Goal: Check status: Check status

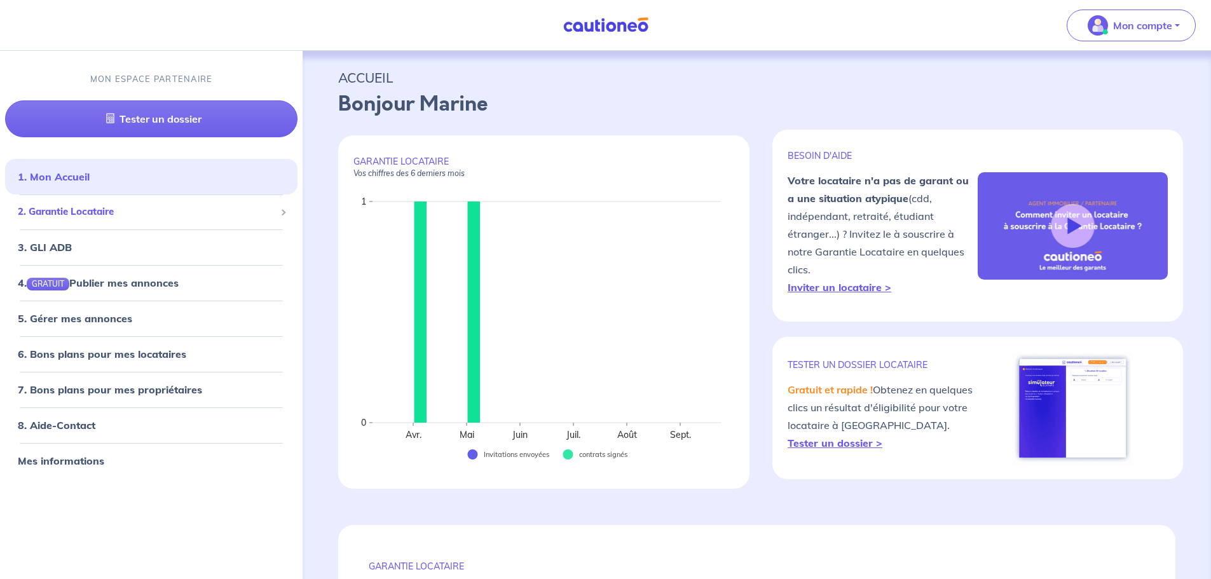
click at [78, 215] on span "2. Garantie Locataire" at bounding box center [147, 212] width 258 height 15
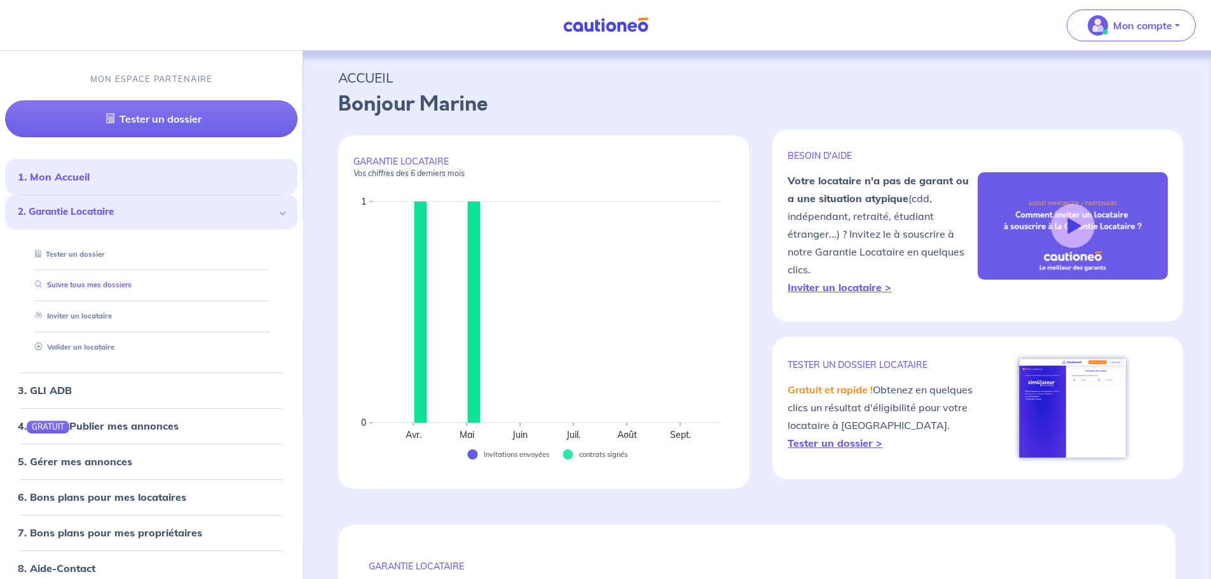
click at [81, 281] on link "Suivre tous mes dossiers" at bounding box center [81, 285] width 102 height 9
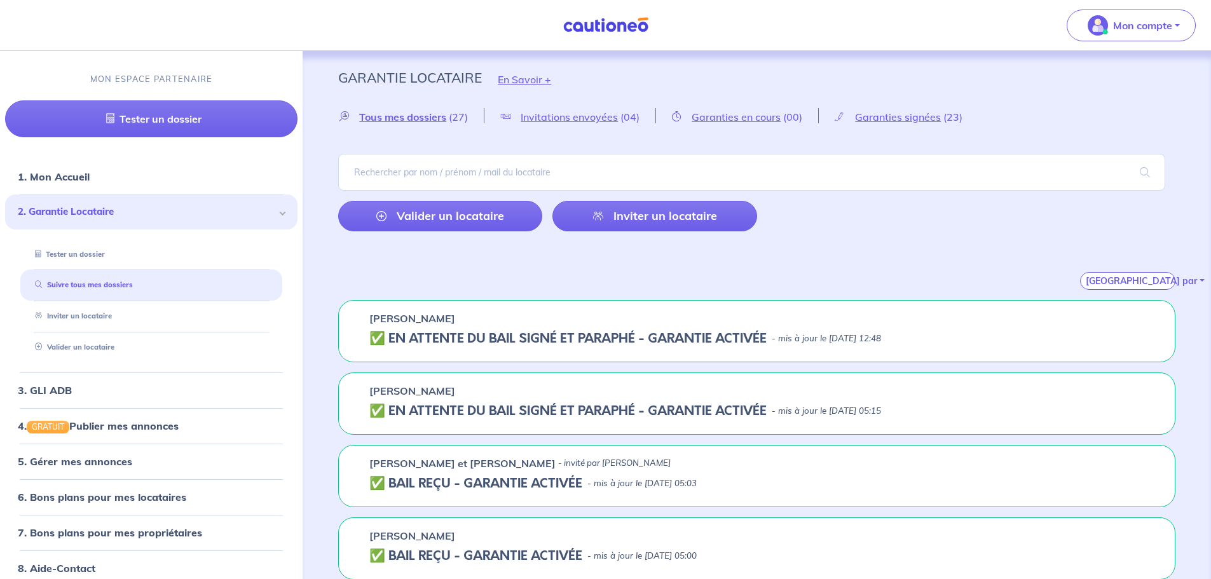
click at [817, 338] on p "- mis à jour le [DATE] 12:48" at bounding box center [826, 339] width 109 height 13
click at [439, 331] on h5 "✅️️️ EN ATTENTE DU BAIL SIGNÉ ET PARAPHÉ - GARANTIE ACTIVÉE" at bounding box center [567, 338] width 397 height 15
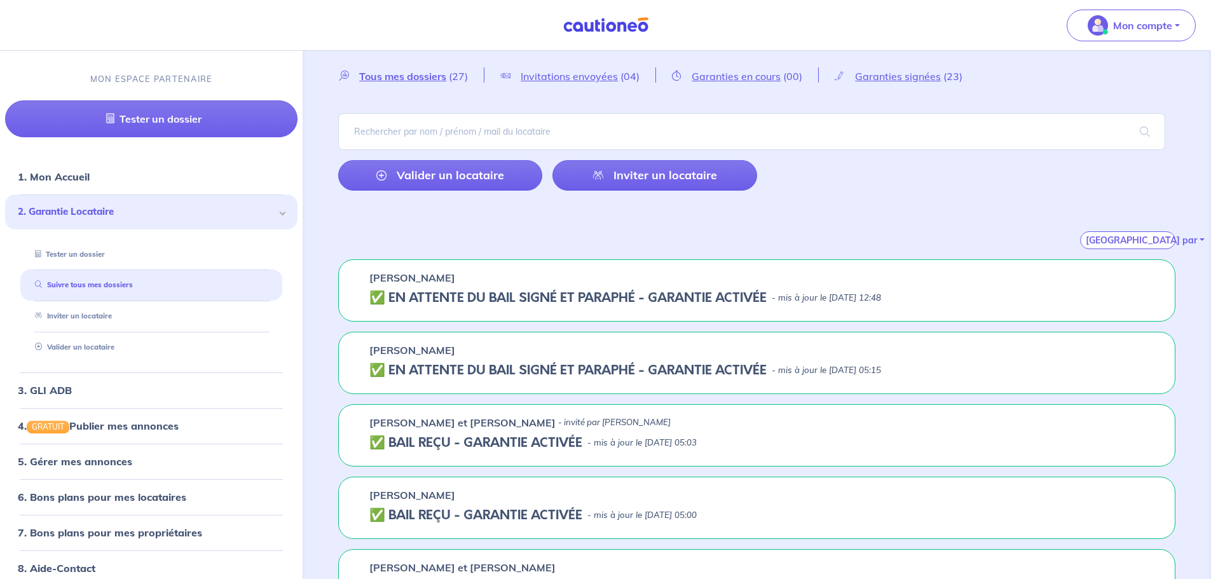
scroll to position [64, 0]
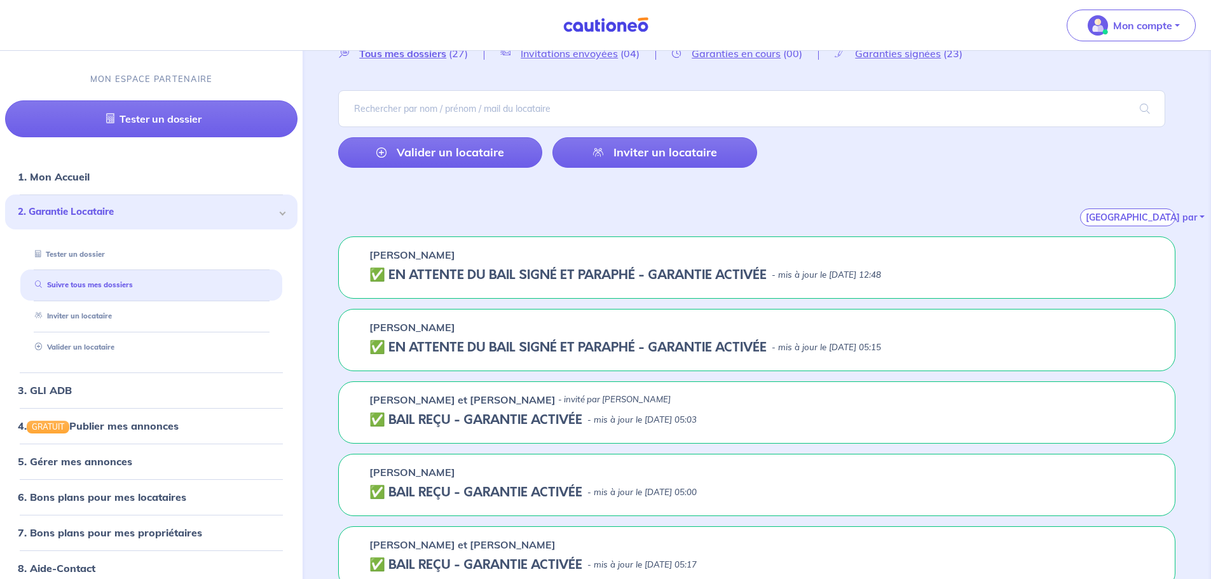
click at [881, 347] on p "- mis à jour le [DATE] 05:15" at bounding box center [826, 347] width 109 height 13
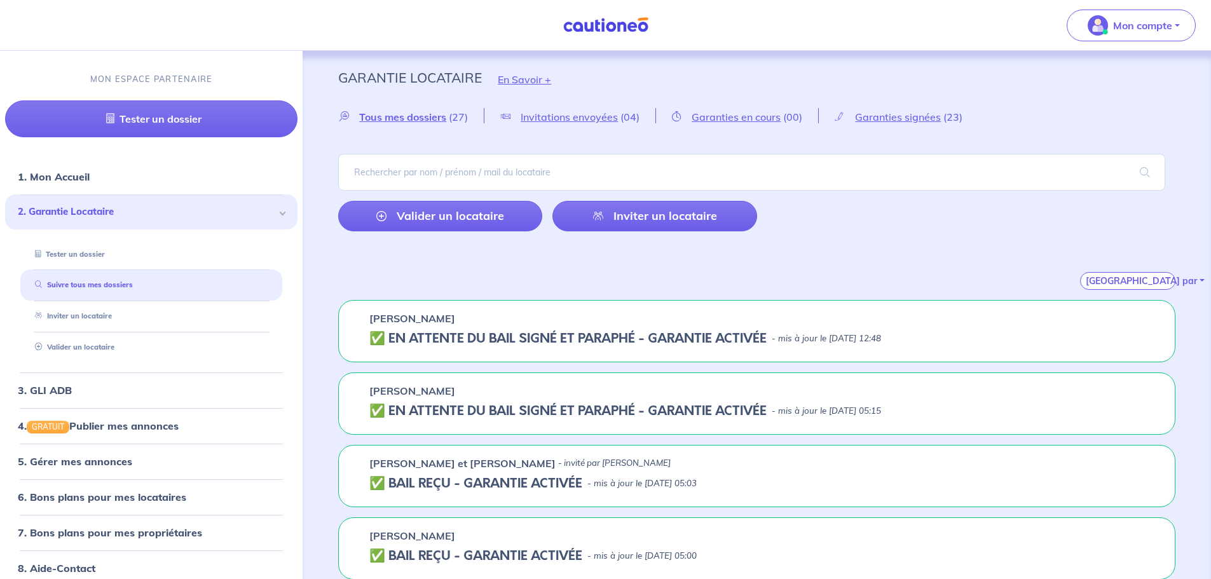
click at [385, 408] on h5 "✅️️️ EN ATTENTE DU BAIL SIGNÉ ET PARAPHÉ - GARANTIE ACTIVÉE" at bounding box center [567, 411] width 397 height 15
click at [375, 407] on h5 "✅️️️ EN ATTENTE DU BAIL SIGNÉ ET PARAPHÉ - GARANTIE ACTIVÉE" at bounding box center [567, 411] width 397 height 15
click at [90, 352] on link "Valider un locataire" at bounding box center [71, 347] width 83 height 9
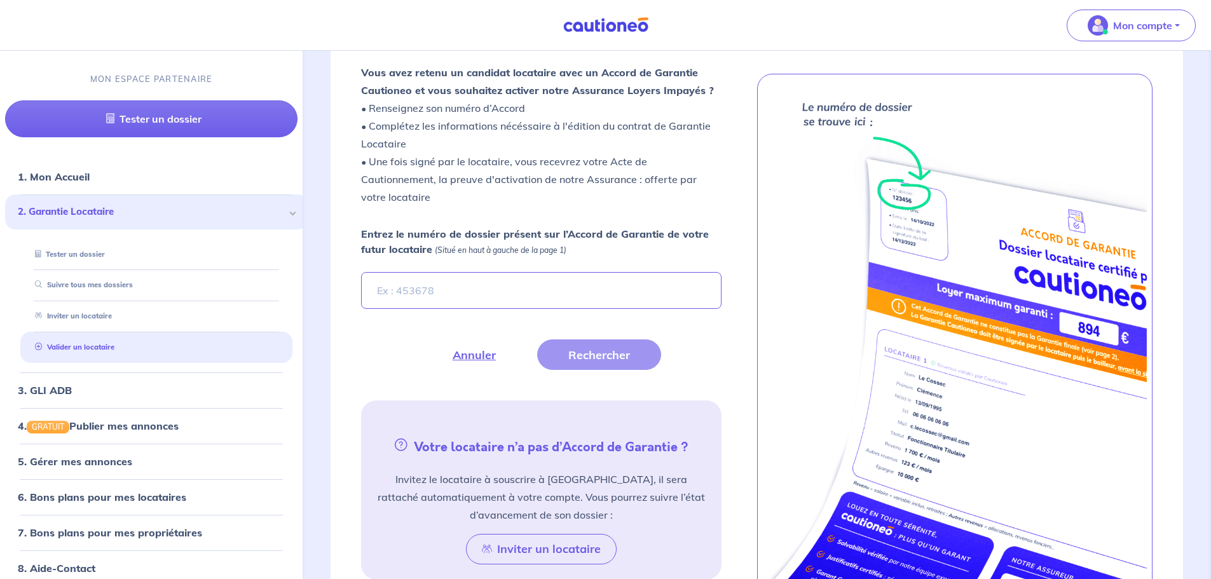
scroll to position [354, 0]
click at [86, 283] on link "Suivre tous mes dossiers" at bounding box center [81, 285] width 102 height 9
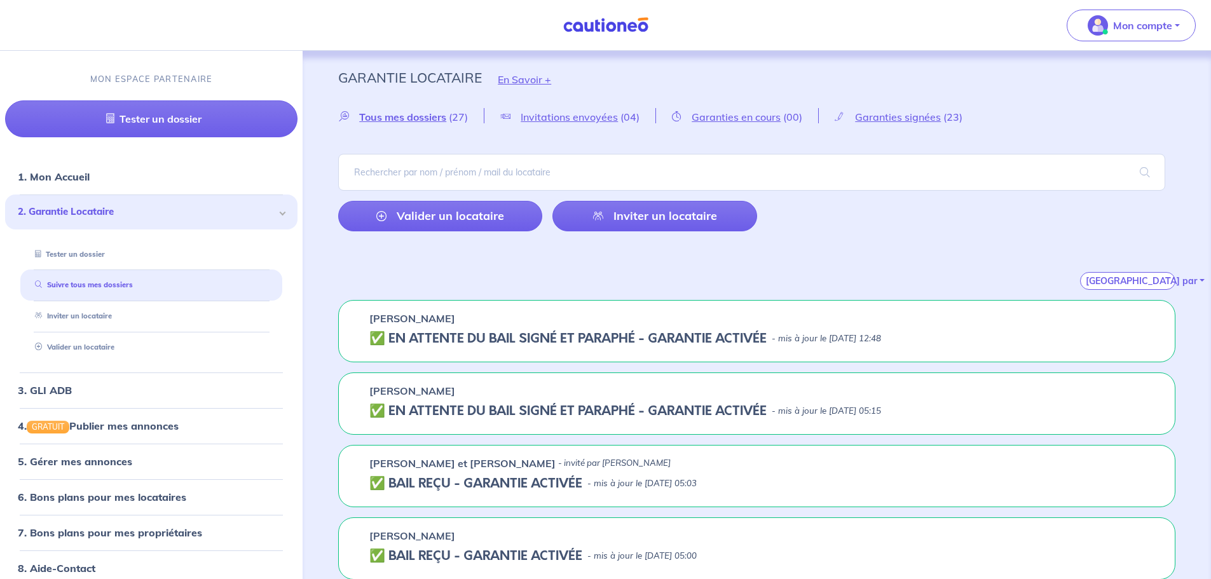
click at [799, 407] on p "- mis à jour le [DATE] 05:15" at bounding box center [826, 411] width 109 height 13
click at [399, 396] on p "[PERSON_NAME]" at bounding box center [412, 390] width 86 height 15
click at [906, 120] on span "Garanties signées" at bounding box center [898, 117] width 86 height 13
click at [855, 406] on p "- mis à jour le [DATE] 05:15" at bounding box center [826, 411] width 109 height 13
click at [90, 289] on link "Suivre tous mes dossiers" at bounding box center [81, 285] width 102 height 9
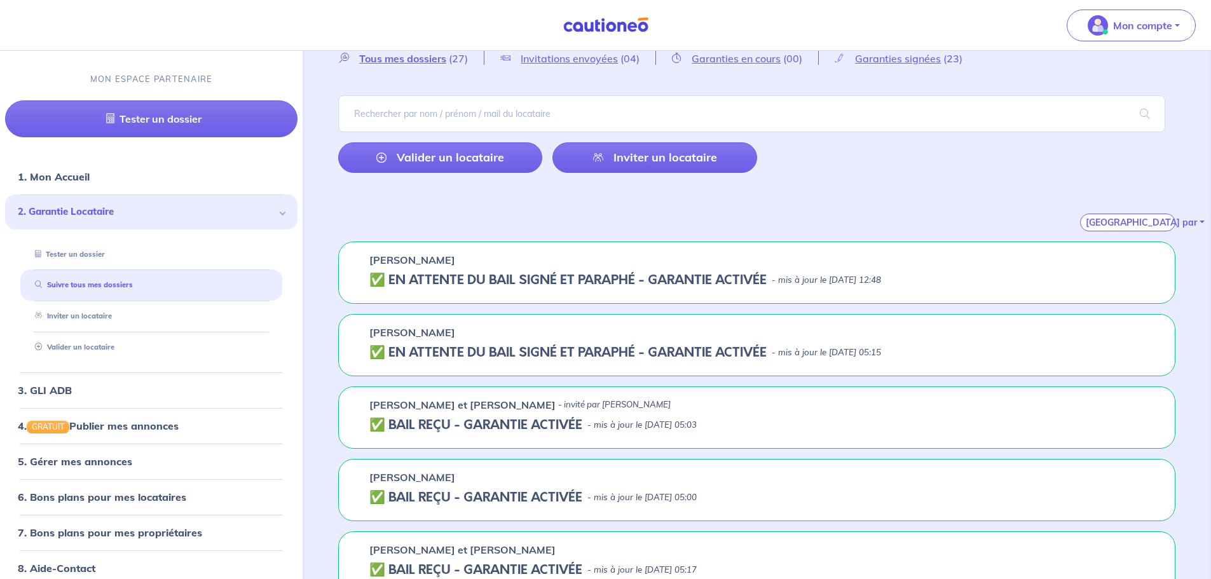
scroll to position [127, 0]
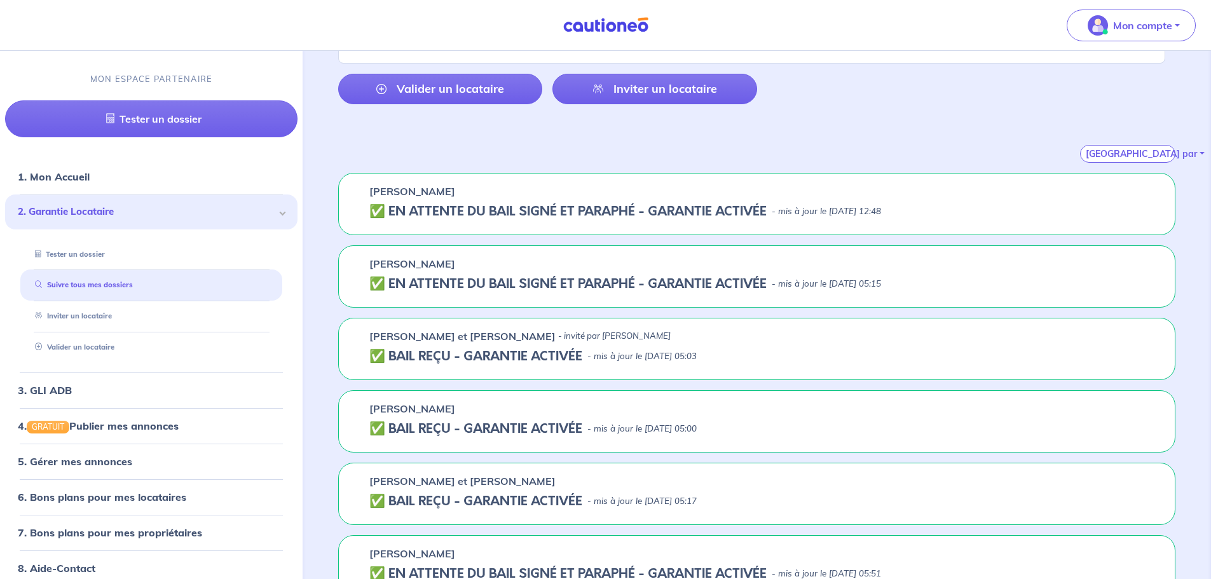
click at [401, 272] on div "[PERSON_NAME] ✅️️️ EN ATTENTE DU BAIL SIGNÉ ET PARAPHÉ - GARANTIE ACTIVÉE - mis…" at bounding box center [756, 276] width 837 height 62
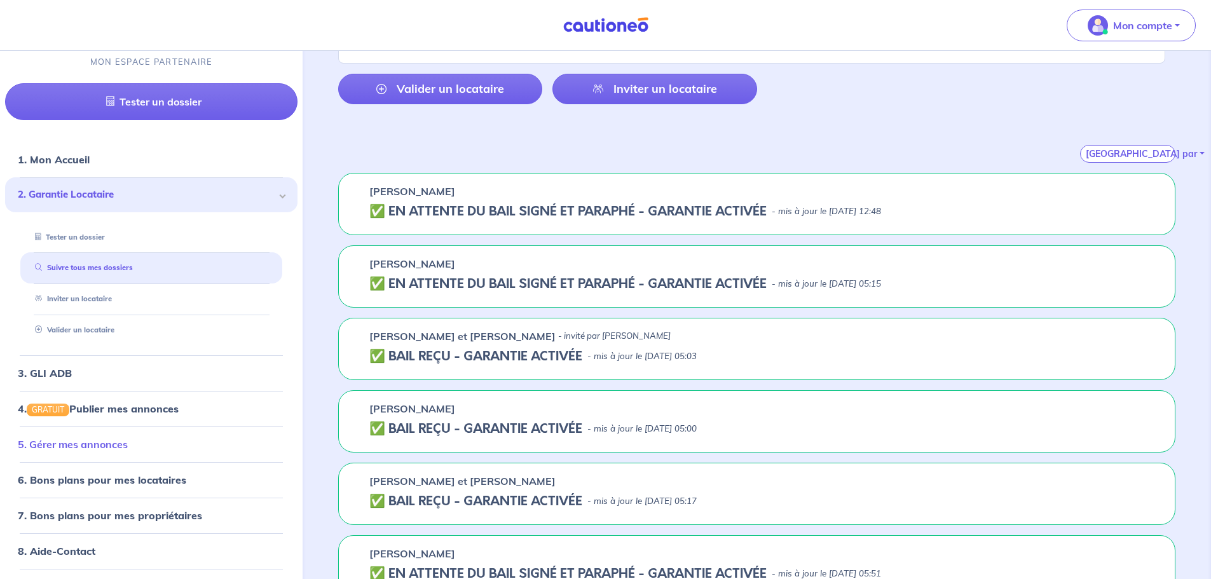
scroll to position [0, 0]
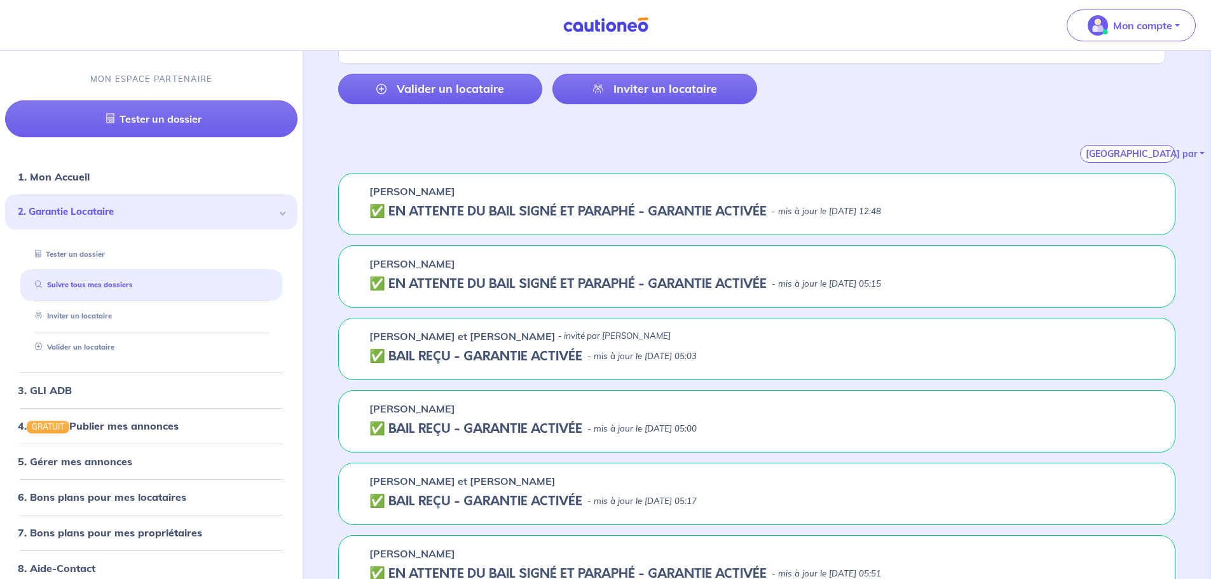
click at [573, 206] on h5 "✅️️️ EN ATTENTE DU BAIL SIGNÉ ET PARAPHÉ - GARANTIE ACTIVÉE" at bounding box center [567, 211] width 397 height 15
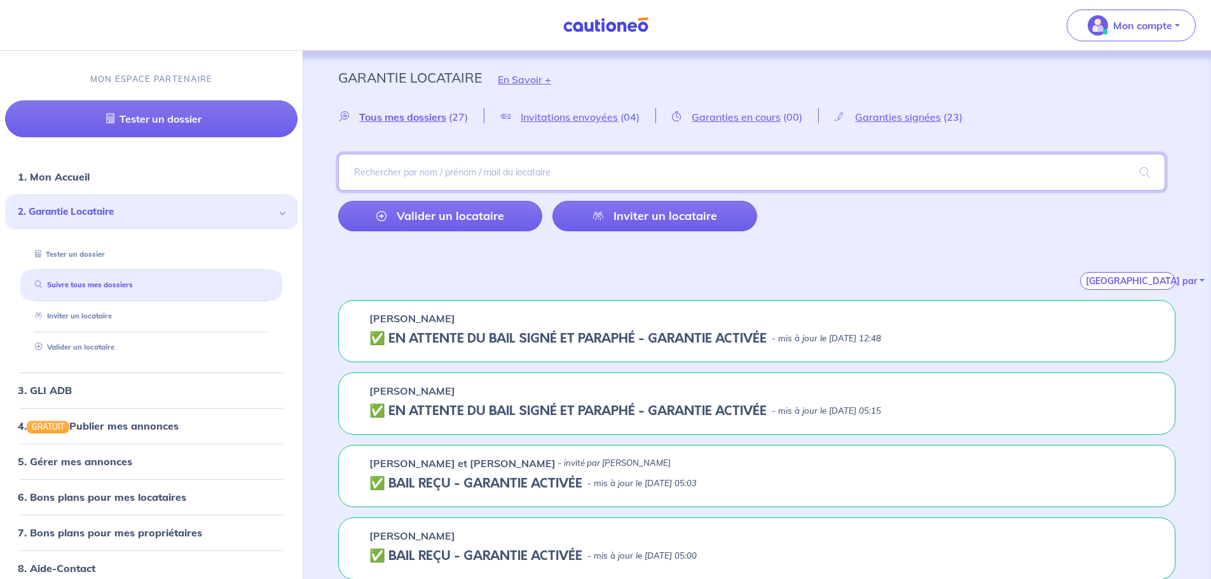
click at [477, 175] on input "search" at bounding box center [751, 172] width 827 height 37
type input "onyumbe"
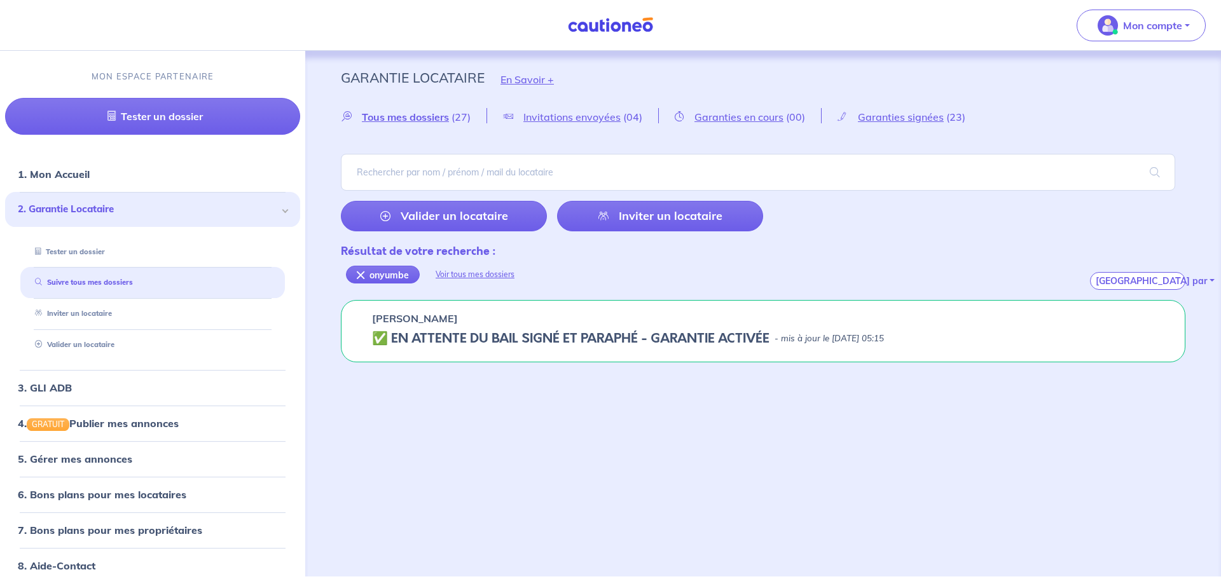
click at [757, 337] on h5 "✅️️️ EN ATTENTE DU BAIL SIGNÉ ET PARAPHÉ - GARANTIE ACTIVÉE" at bounding box center [570, 338] width 397 height 15
click at [857, 336] on p "- mis à jour le [DATE] 05:15" at bounding box center [829, 339] width 109 height 13
drag, startPoint x: 857, startPoint y: 336, endPoint x: 537, endPoint y: 331, distance: 320.5
click at [857, 336] on p "- mis à jour le [DATE] 05:15" at bounding box center [829, 339] width 109 height 13
click at [422, 314] on p "[PERSON_NAME]" at bounding box center [415, 318] width 86 height 15
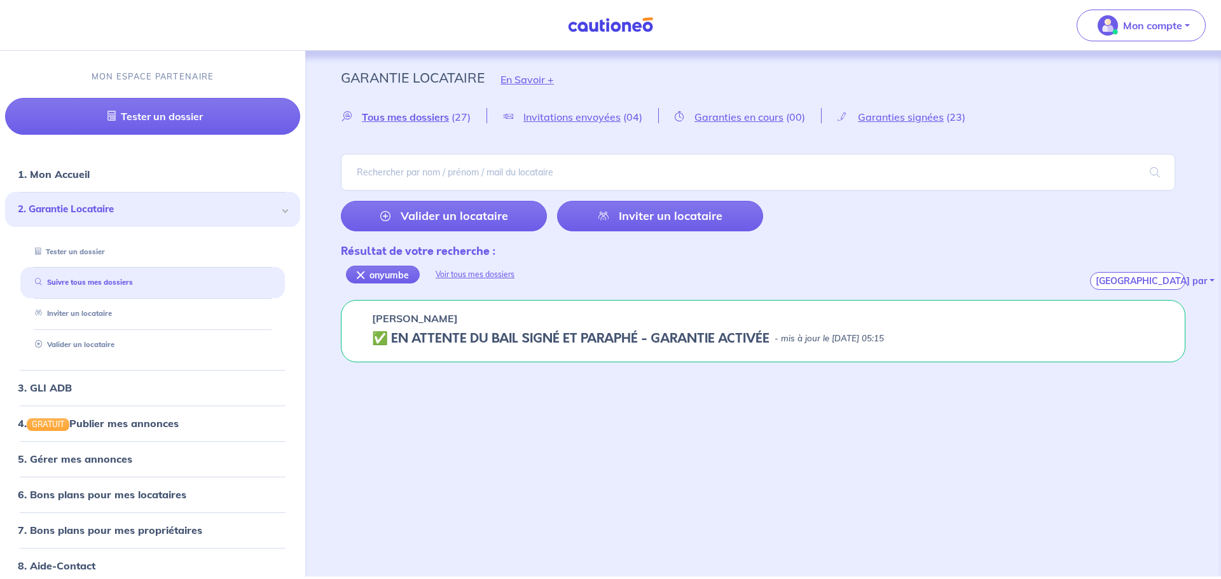
click at [401, 331] on h5 "✅️️️ EN ATTENTE DU BAIL SIGNÉ ET PARAPHÉ - GARANTIE ACTIVÉE" at bounding box center [570, 338] width 397 height 15
click at [380, 340] on h5 "✅️️️ EN ATTENTE DU BAIL SIGNÉ ET PARAPHÉ - GARANTIE ACTIVÉE" at bounding box center [570, 338] width 397 height 15
click at [368, 334] on div "[PERSON_NAME] ✅️️️ EN ATTENTE DU BAIL SIGNÉ ET PARAPHÉ - GARANTIE ACTIVÉE - mis…" at bounding box center [763, 331] width 844 height 62
drag, startPoint x: 350, startPoint y: 333, endPoint x: 371, endPoint y: 313, distance: 29.2
click at [354, 329] on div "[PERSON_NAME] ✅️️️ EN ATTENTE DU BAIL SIGNÉ ET PARAPHÉ - GARANTIE ACTIVÉE - mis…" at bounding box center [763, 331] width 844 height 62
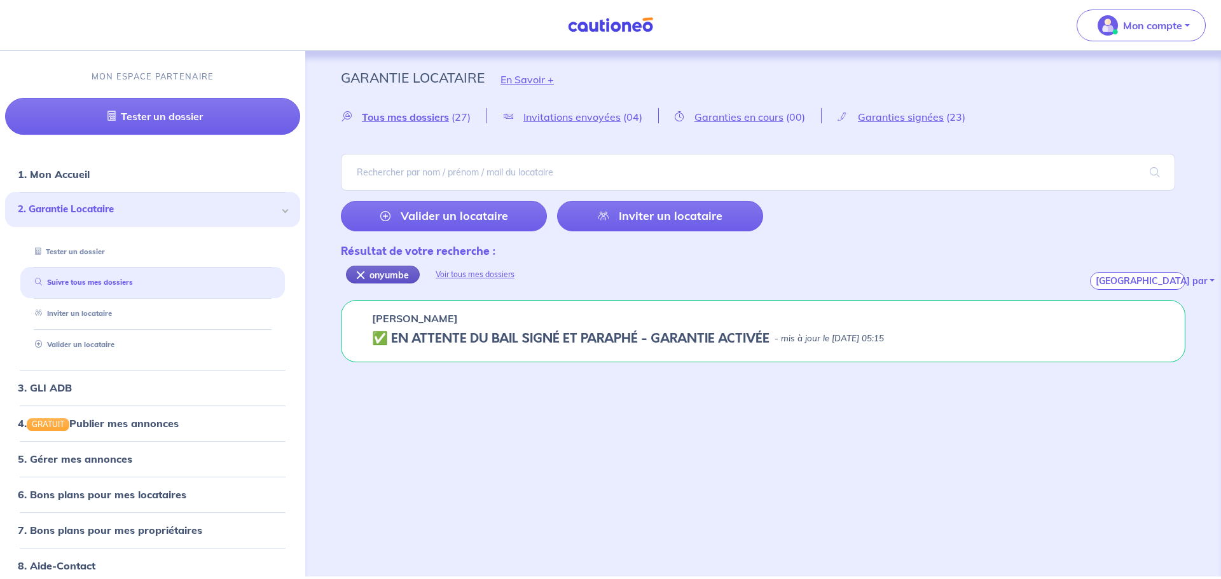
click at [375, 271] on div "onyumbe" at bounding box center [383, 275] width 74 height 18
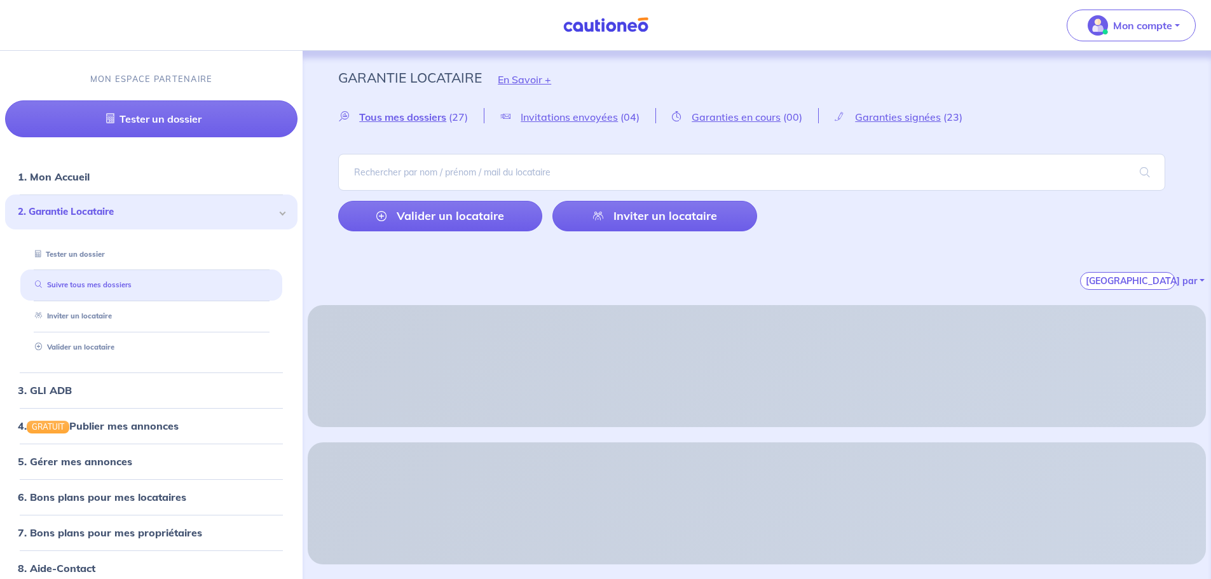
click at [78, 282] on link "Suivre tous mes dossiers" at bounding box center [81, 285] width 102 height 9
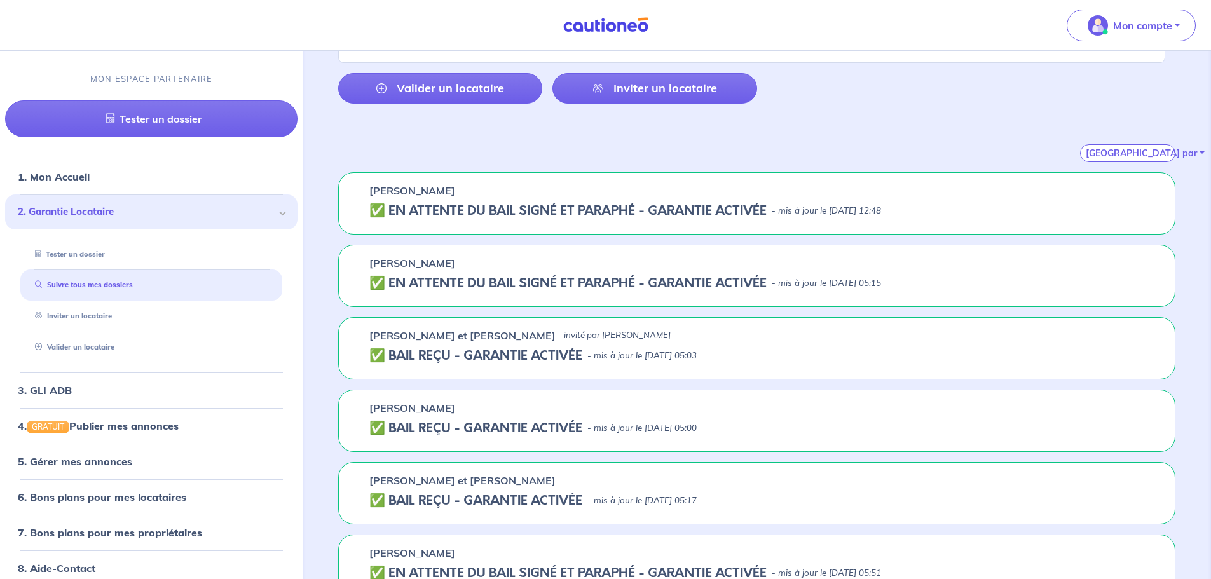
scroll to position [318, 0]
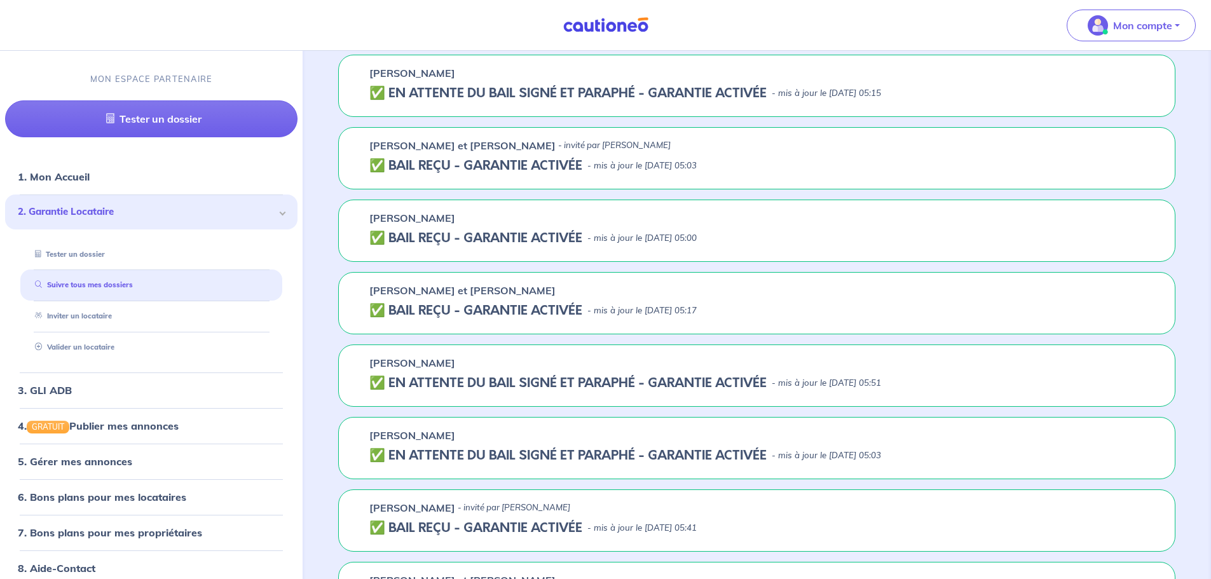
click at [432, 443] on div "[PERSON_NAME] ✅️️️ EN ATTENTE DU BAIL SIGNÉ ET PARAPHÉ - GARANTIE ACTIVÉE - mis…" at bounding box center [756, 448] width 837 height 62
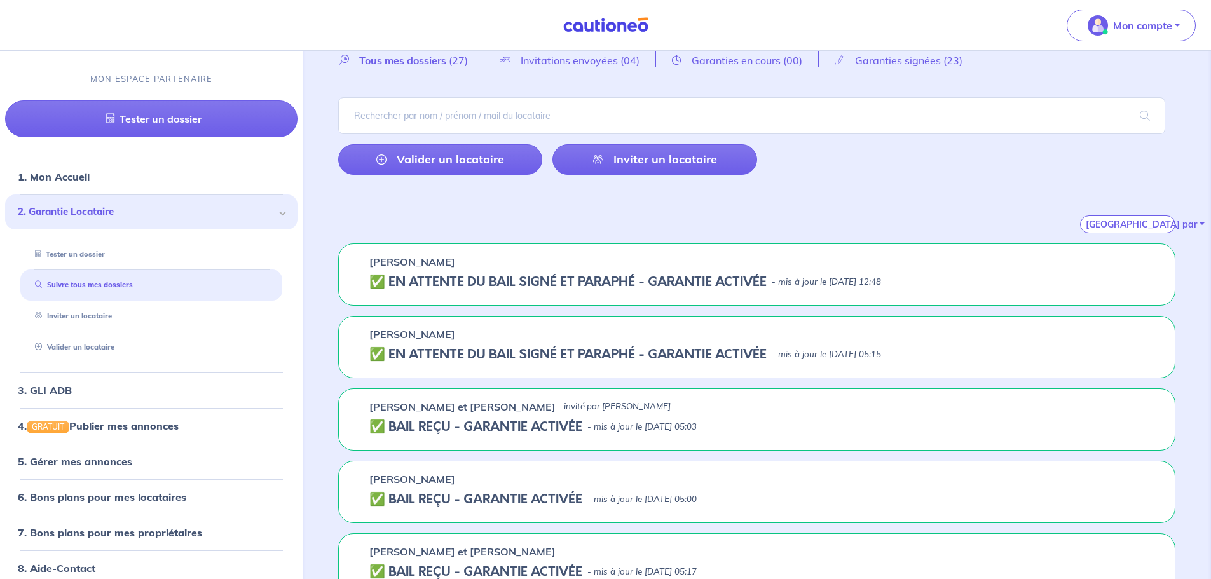
scroll to position [0, 0]
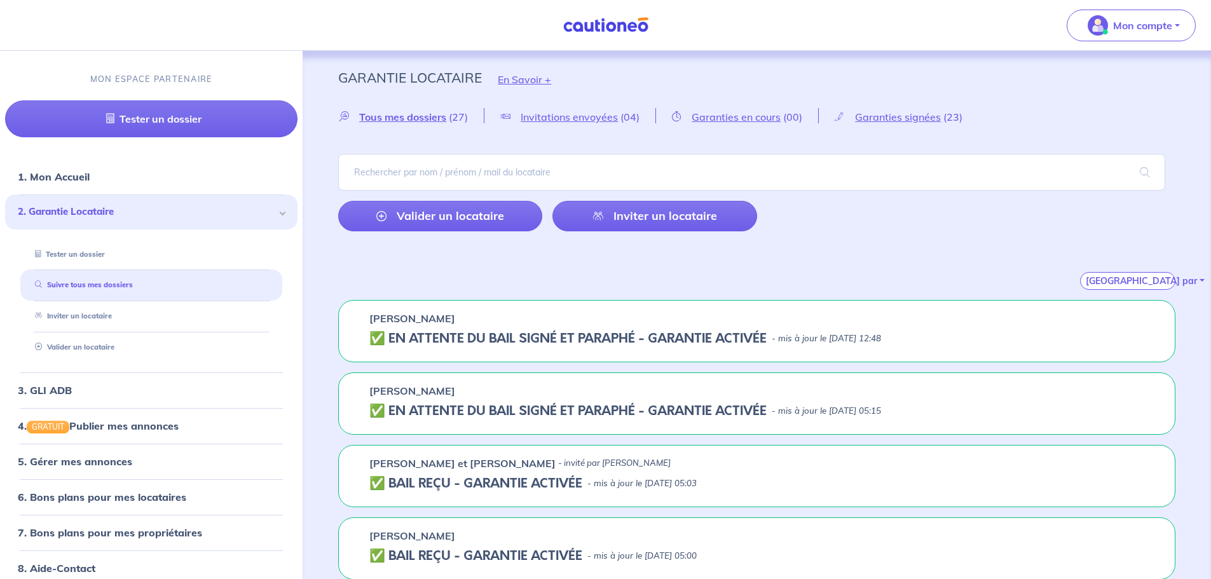
click at [375, 411] on h5 "✅️️️ EN ATTENTE DU BAIL SIGNÉ ET PARAPHÉ - GARANTIE ACTIVÉE" at bounding box center [567, 411] width 397 height 15
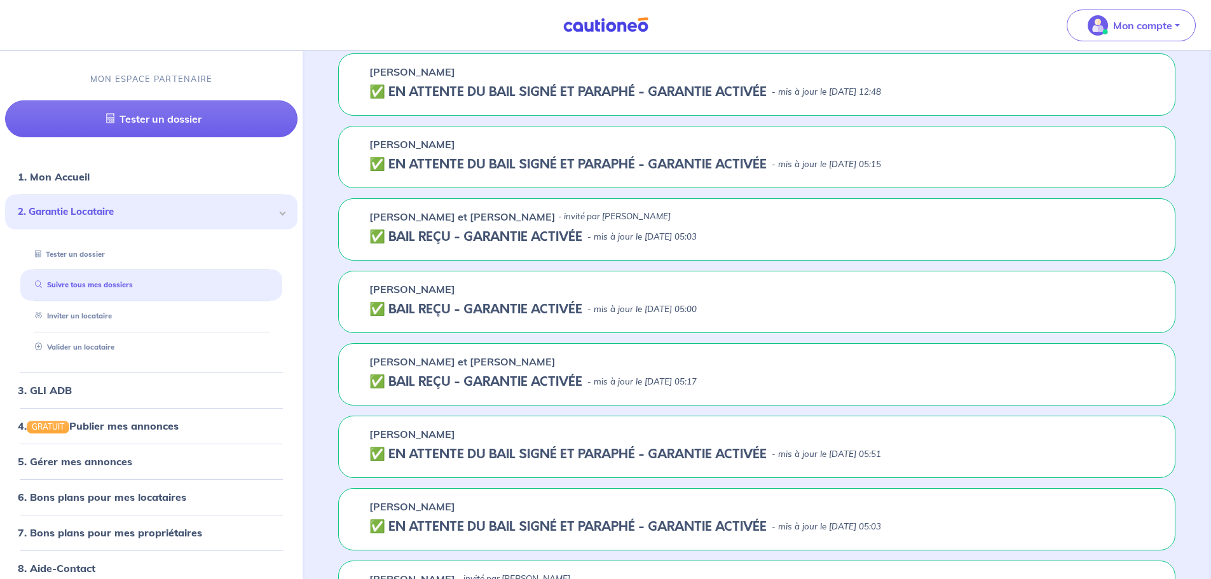
scroll to position [254, 0]
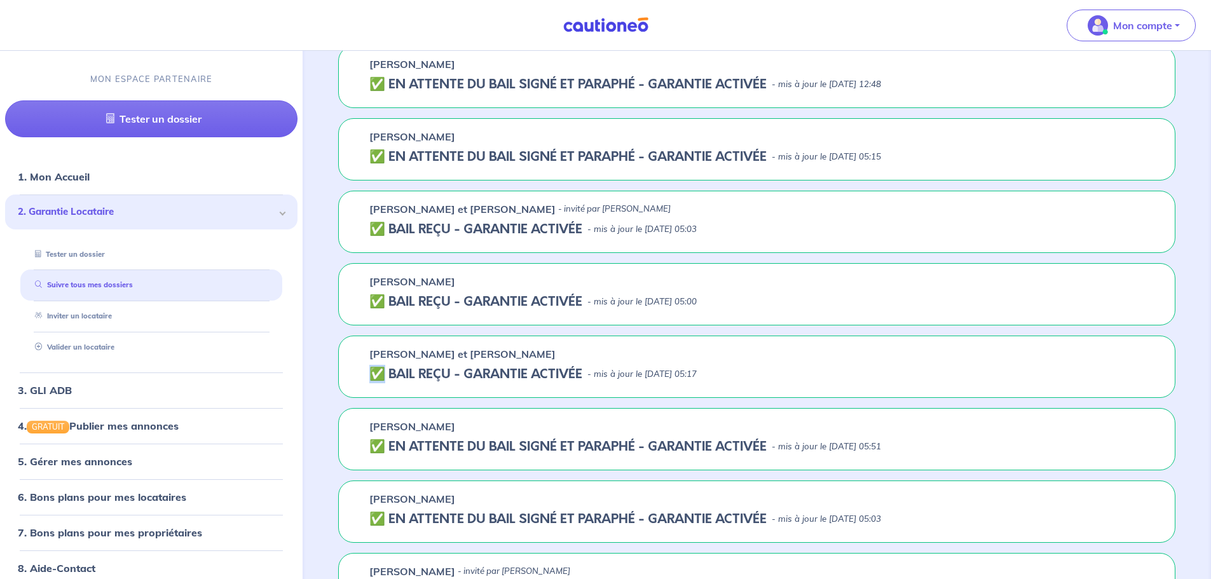
click at [378, 369] on h5 "✅ BAIL REÇU - GARANTIE ACTIVÉE" at bounding box center [475, 374] width 213 height 15
click at [378, 374] on h5 "✅ BAIL REÇU - GARANTIE ACTIVÉE" at bounding box center [475, 374] width 213 height 15
click at [429, 367] on h5 "✅ BAIL REÇU - GARANTIE ACTIVÉE" at bounding box center [475, 374] width 213 height 15
click at [492, 359] on p "[PERSON_NAME] et [PERSON_NAME]" at bounding box center [462, 354] width 186 height 15
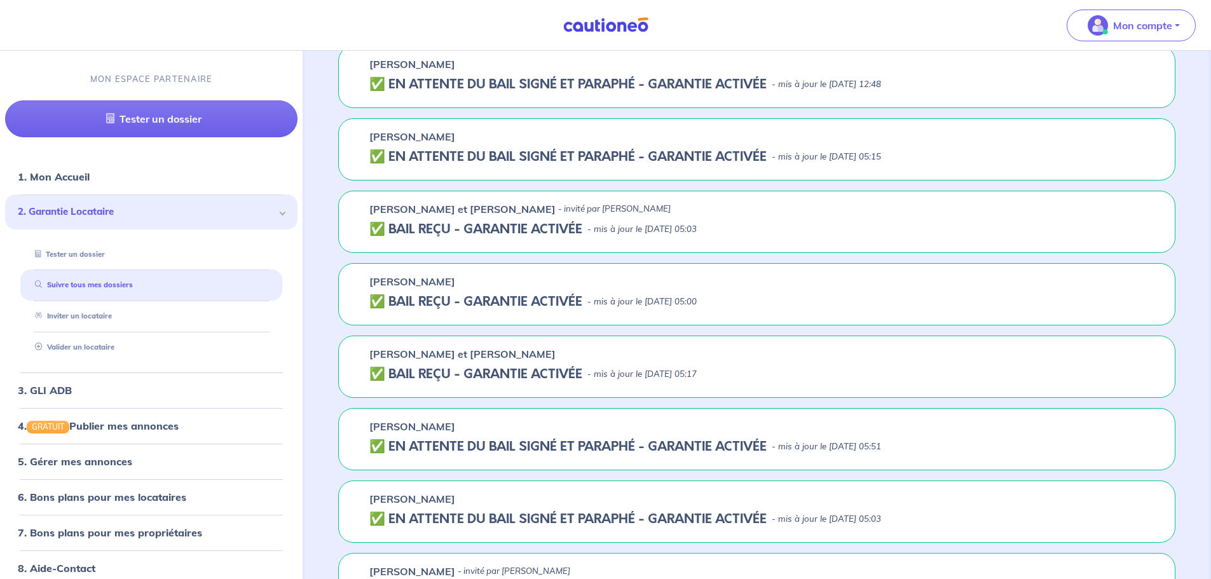
drag, startPoint x: 500, startPoint y: 352, endPoint x: 516, endPoint y: 352, distance: 16.5
click at [502, 352] on p "[PERSON_NAME] et [PERSON_NAME]" at bounding box center [462, 354] width 186 height 15
click at [679, 373] on p "- mis à jour le [DATE] 05:17" at bounding box center [642, 374] width 109 height 13
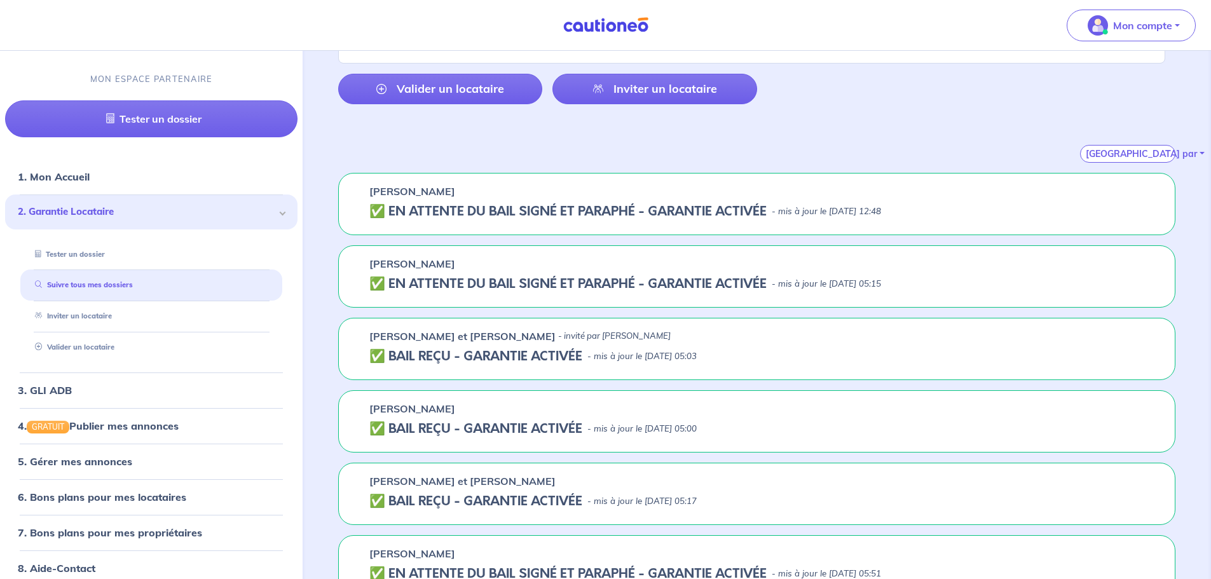
click at [521, 423] on h5 "✅ BAIL REÇU - GARANTIE ACTIVÉE" at bounding box center [475, 429] width 213 height 15
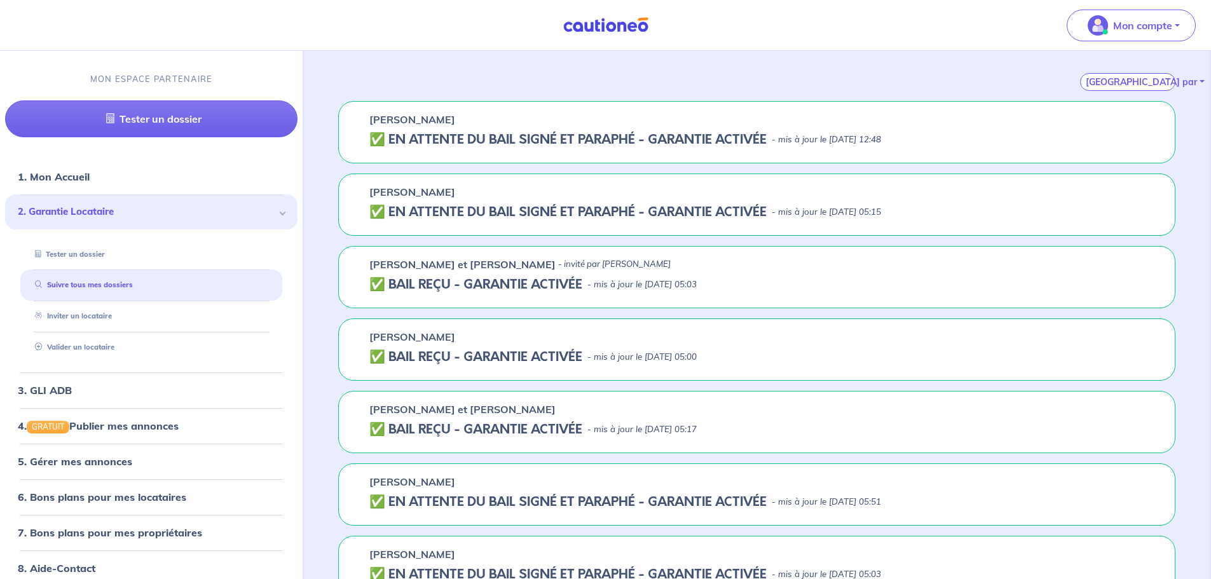
scroll to position [382, 0]
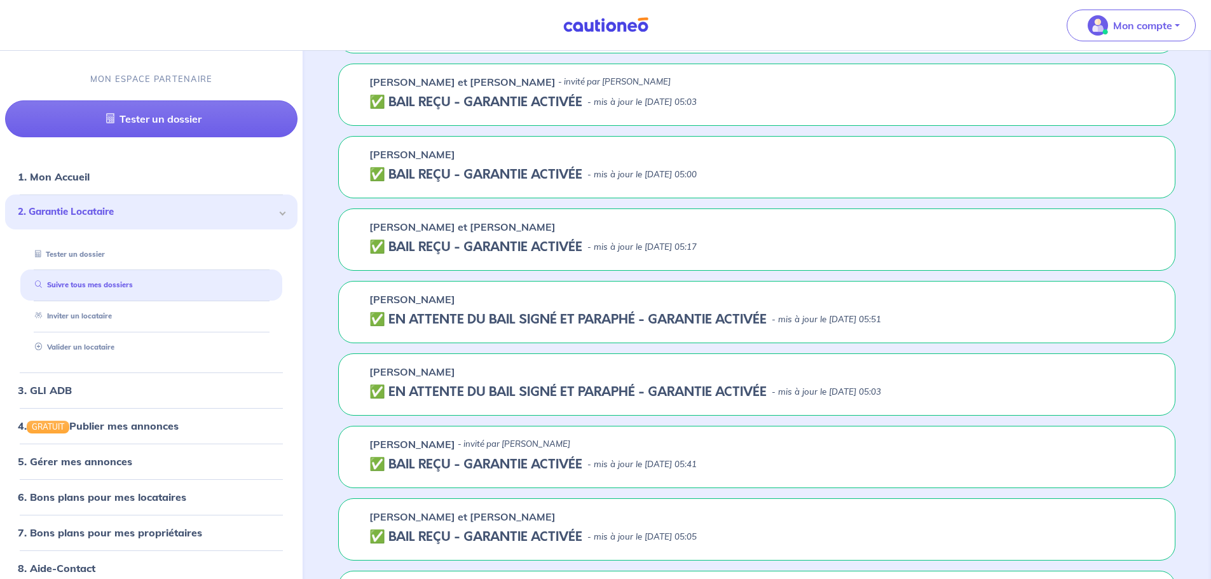
click at [483, 317] on h5 "✅️️️ EN ATTENTE DU BAIL SIGNÉ ET PARAPHÉ - GARANTIE ACTIVÉE" at bounding box center [567, 319] width 397 height 15
click at [497, 392] on h5 "✅️️️ EN ATTENTE DU BAIL SIGNÉ ET PARAPHÉ - GARANTIE ACTIVÉE" at bounding box center [567, 392] width 397 height 15
click at [881, 390] on p "- mis à jour le [DATE] 05:03" at bounding box center [826, 392] width 109 height 13
click at [881, 316] on p "- mis à jour le [DATE] 05:51" at bounding box center [826, 320] width 109 height 13
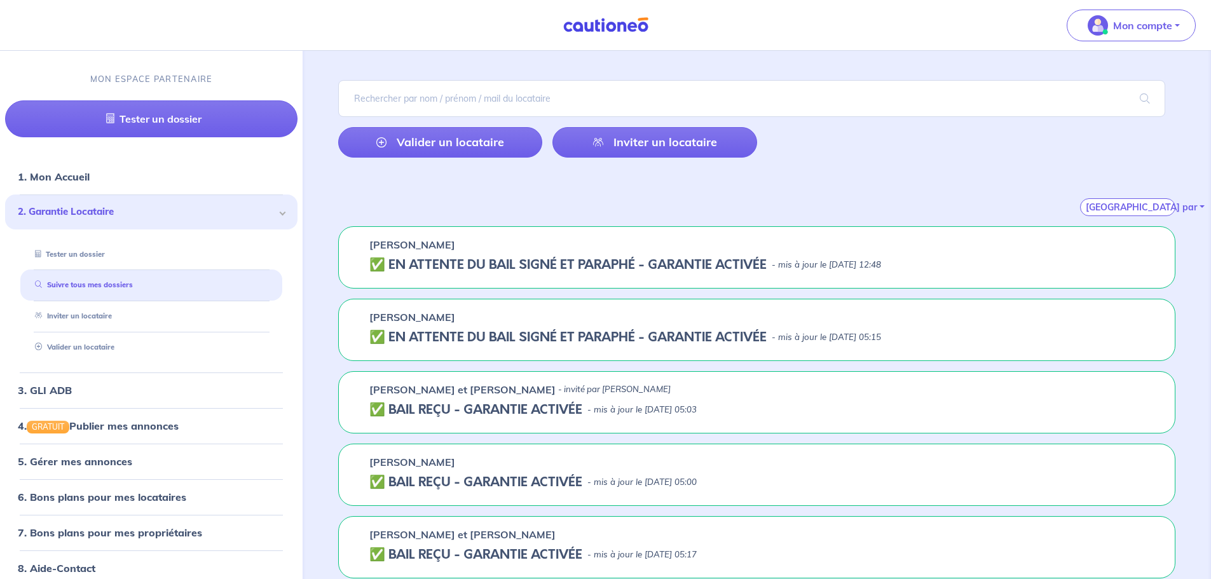
scroll to position [64, 0]
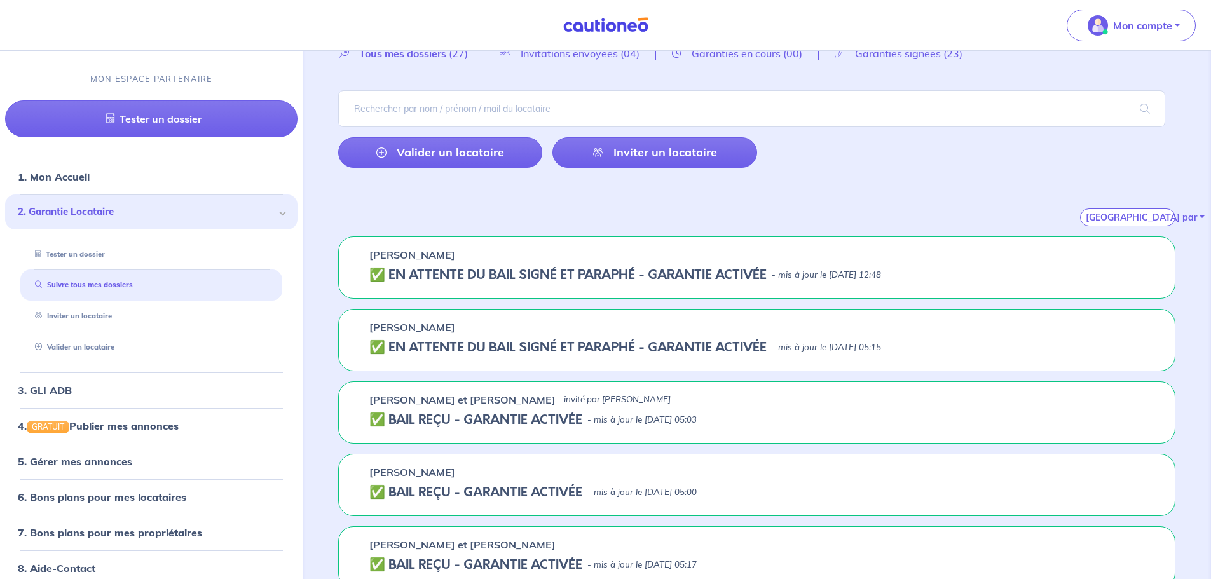
click at [527, 268] on h5 "✅️️️ EN ATTENTE DU BAIL SIGNÉ ET PARAPHÉ - GARANTIE ACTIVÉE" at bounding box center [567, 275] width 397 height 15
click at [398, 286] on div "[PERSON_NAME] ✅️️️ EN ATTENTE DU BAIL SIGNÉ ET PARAPHÉ - GARANTIE ACTIVÉE - mis…" at bounding box center [756, 268] width 837 height 62
click at [376, 277] on h5 "✅️️️ EN ATTENTE DU BAIL SIGNÉ ET PARAPHÉ - GARANTIE ACTIVÉE" at bounding box center [567, 275] width 397 height 15
click at [387, 341] on h5 "✅️️️ EN ATTENTE DU BAIL SIGNÉ ET PARAPHÉ - GARANTIE ACTIVÉE" at bounding box center [567, 347] width 397 height 15
click at [429, 339] on div "[PERSON_NAME] ✅️️️ EN ATTENTE DU BAIL SIGNÉ ET PARAPHÉ - GARANTIE ACTIVÉE - mis…" at bounding box center [756, 340] width 837 height 62
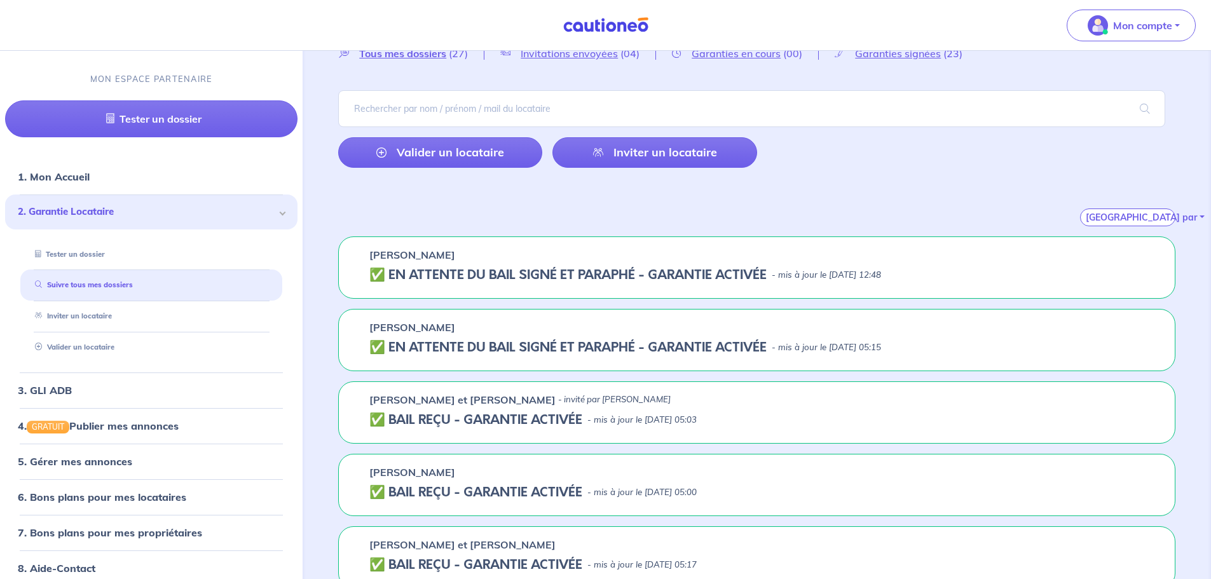
drag, startPoint x: 394, startPoint y: 346, endPoint x: 509, endPoint y: 313, distance: 119.8
click at [394, 343] on h5 "✅️️️ EN ATTENTE DU BAIL SIGNÉ ET PARAPHÉ - GARANTIE ACTIVÉE" at bounding box center [567, 347] width 397 height 15
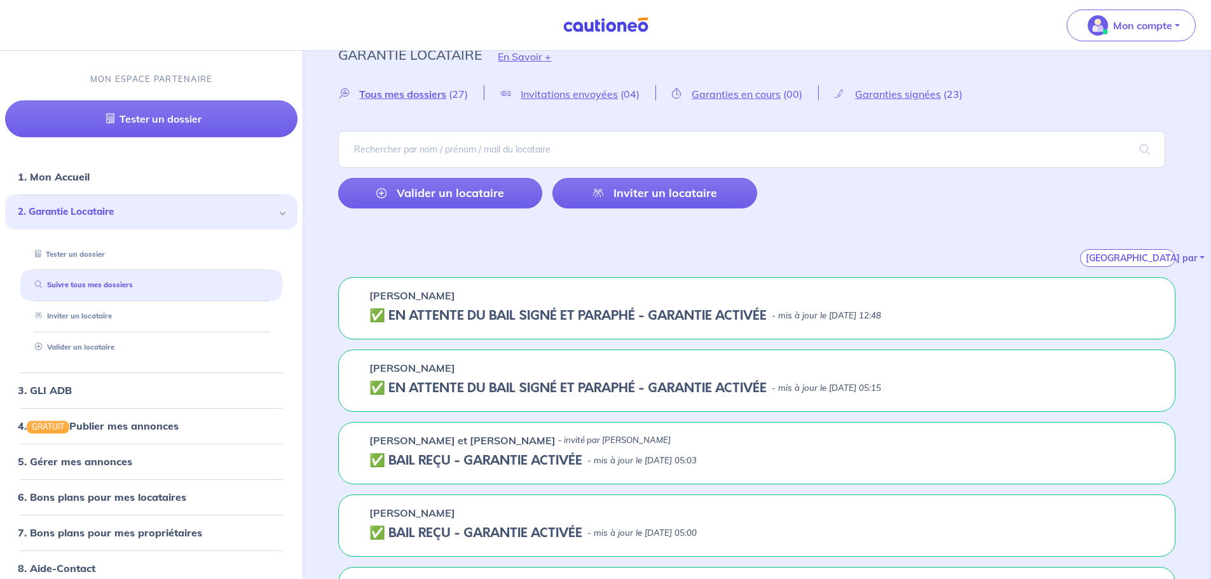
scroll to position [0, 0]
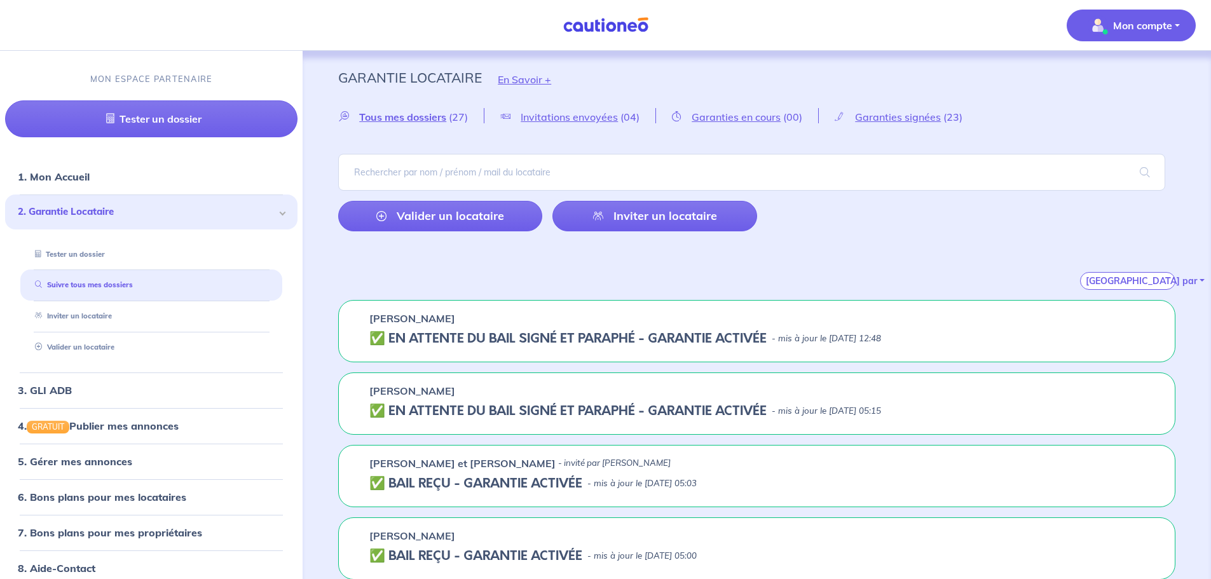
click at [1140, 29] on p "Mon compte" at bounding box center [1142, 25] width 59 height 15
click at [1103, 113] on link "Me déconnecter" at bounding box center [1119, 109] width 102 height 20
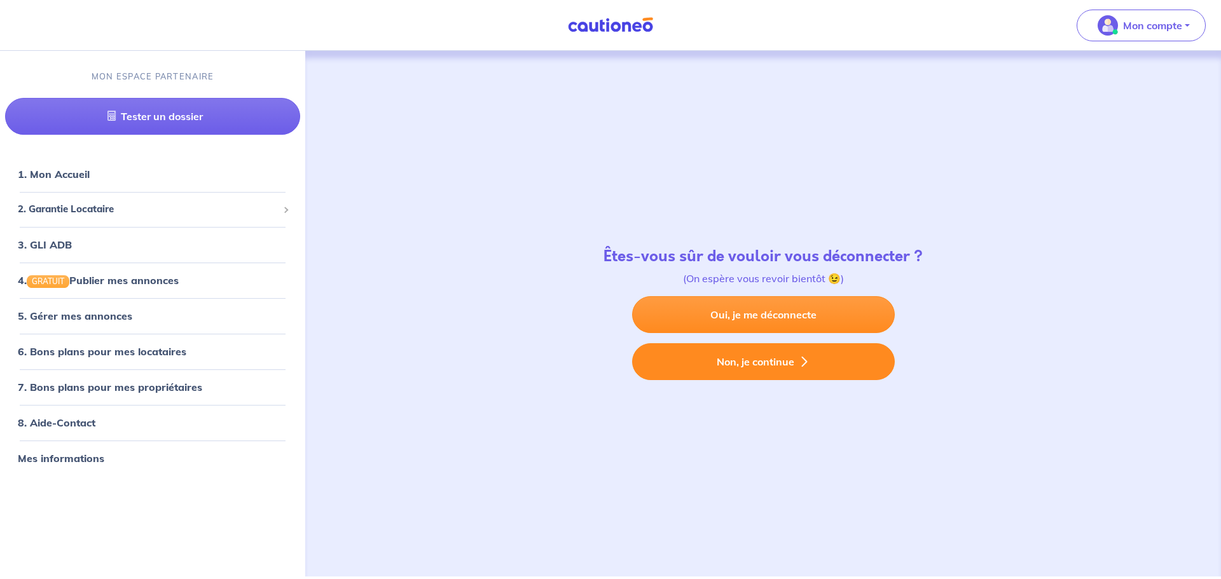
click at [752, 362] on button "Non, je continue" at bounding box center [763, 361] width 263 height 37
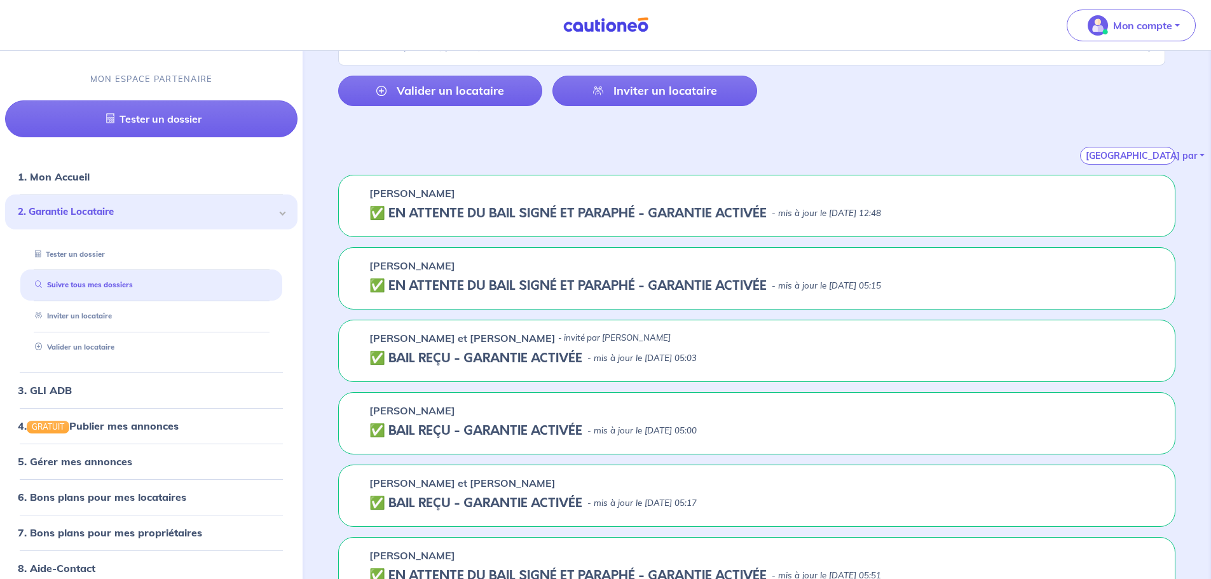
scroll to position [191, 0]
